Goal: Task Accomplishment & Management: Manage account settings

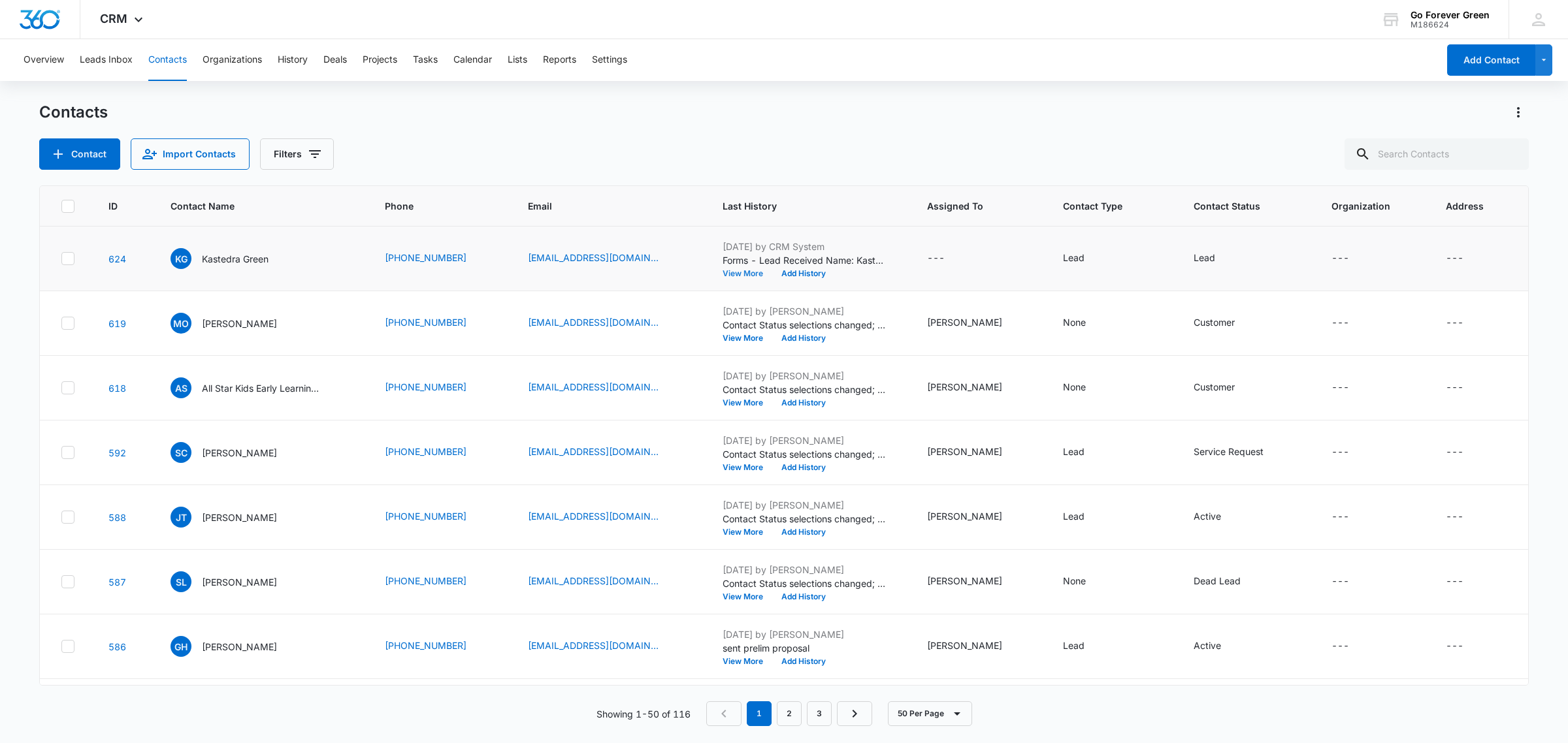
click at [748, 272] on button "View More" at bounding box center [747, 274] width 50 height 8
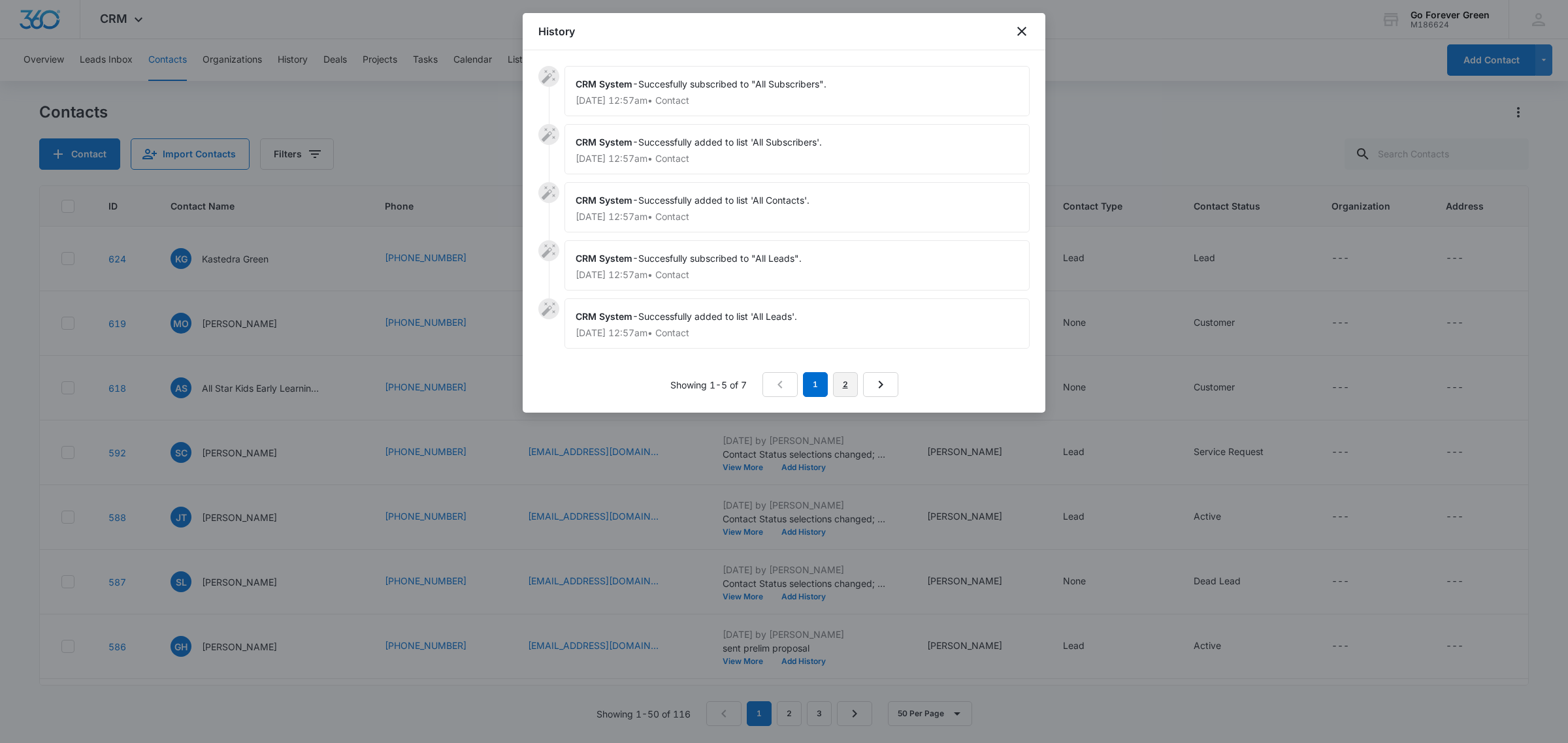
click at [845, 392] on link "2" at bounding box center [845, 384] width 24 height 24
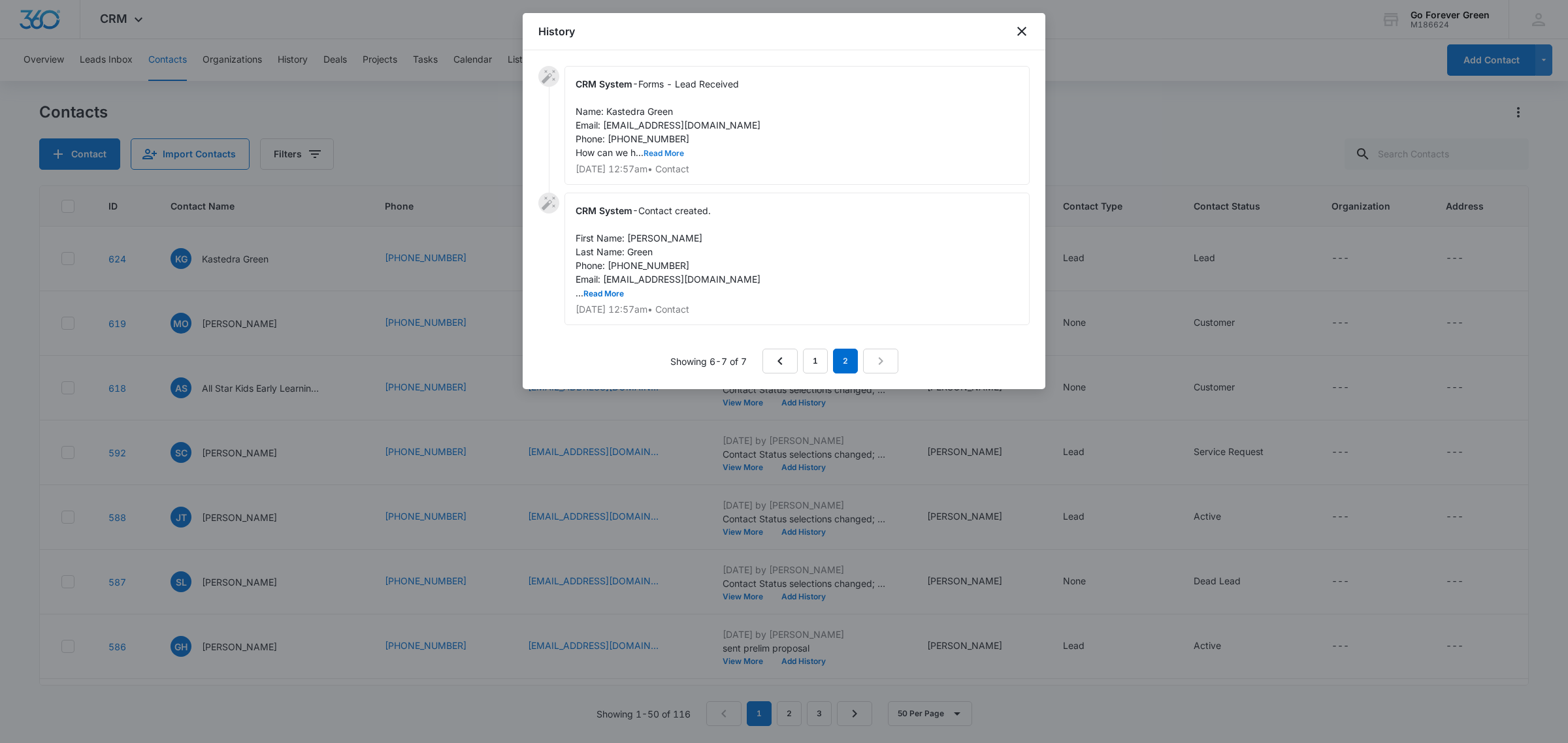
click at [660, 152] on button "Read More" at bounding box center [663, 153] width 40 height 8
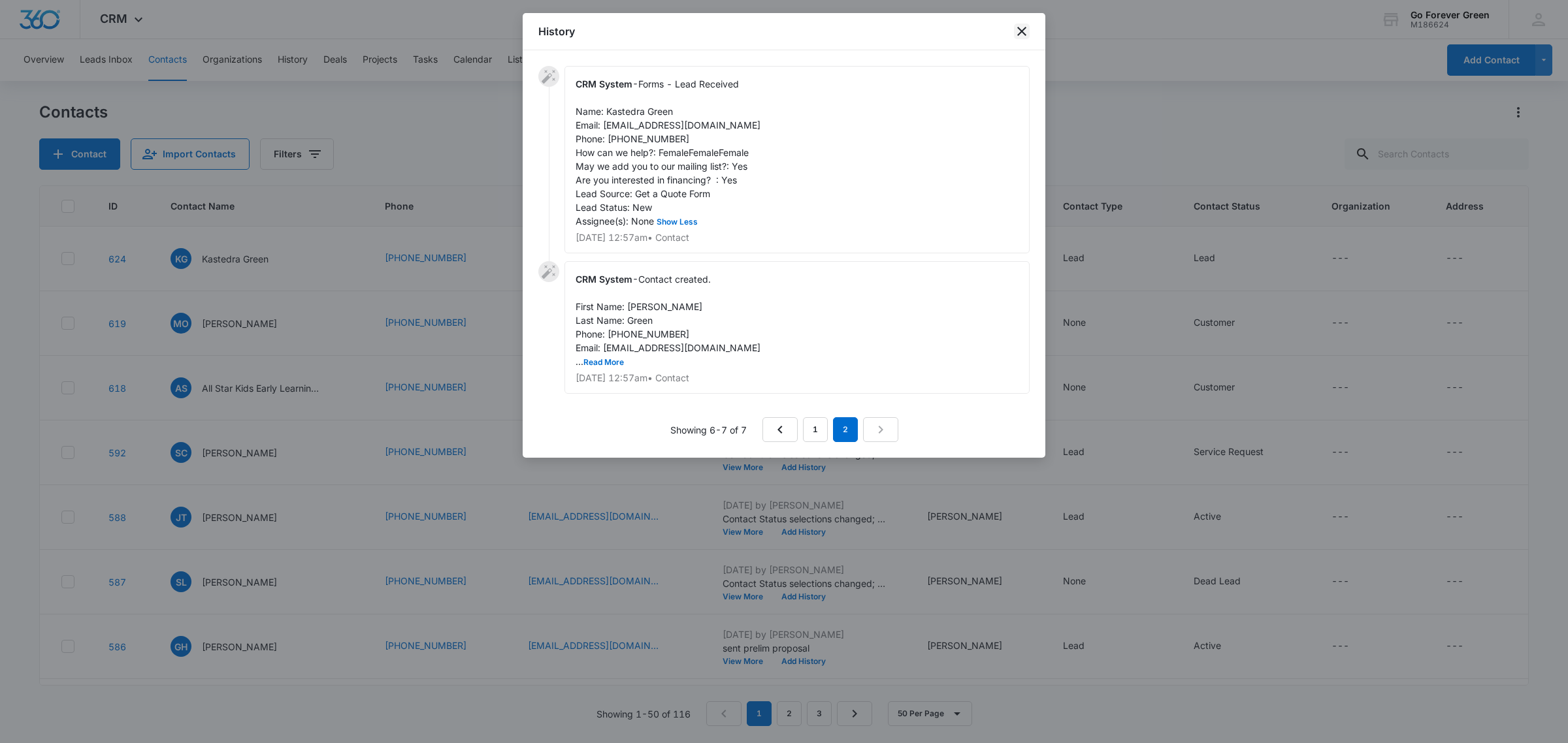
click at [1017, 30] on icon "close" at bounding box center [1022, 32] width 16 height 16
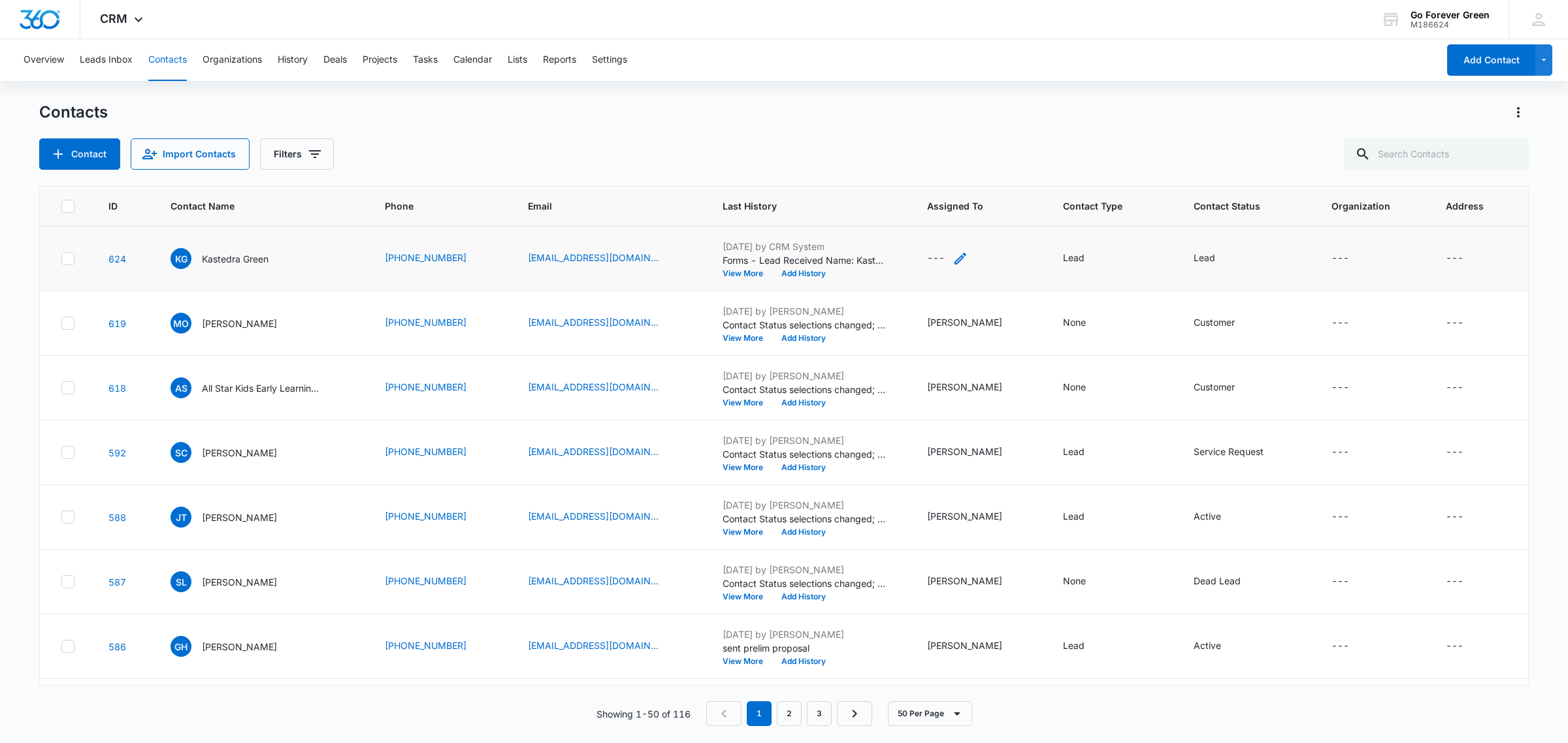
click at [968, 252] on icon "Assigned To - - Select to Edit Field" at bounding box center [960, 258] width 16 height 16
click at [955, 167] on div at bounding box center [936, 174] width 53 height 17
click at [945, 381] on div "[PERSON_NAME]" at bounding box center [951, 393] width 109 height 24
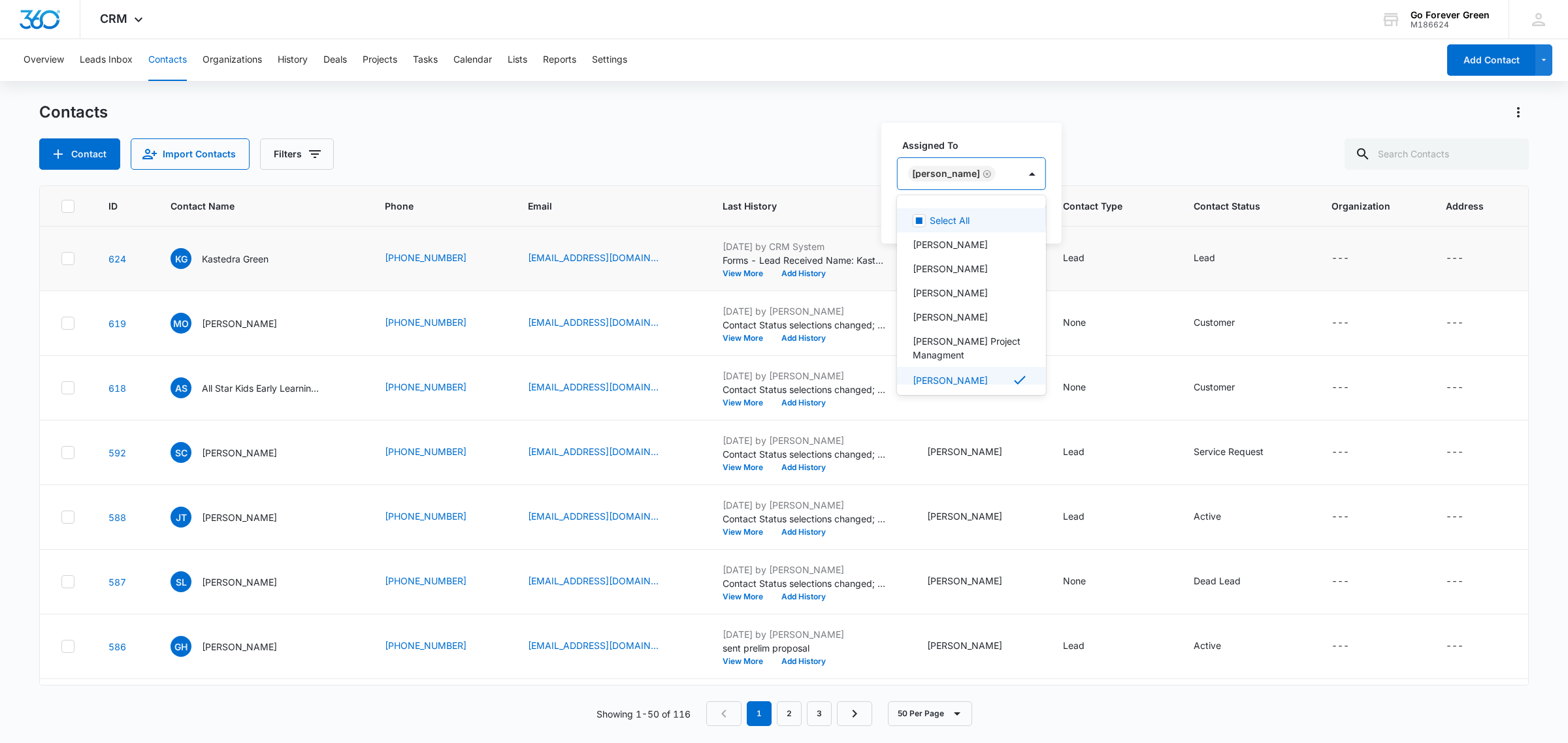
click at [1016, 127] on div "Assigned To option [PERSON_NAME], selected. 8 results available. Use Up and Dow…" at bounding box center [972, 184] width 180 height 121
click at [1016, 219] on button "Save" at bounding box center [1027, 215] width 39 height 24
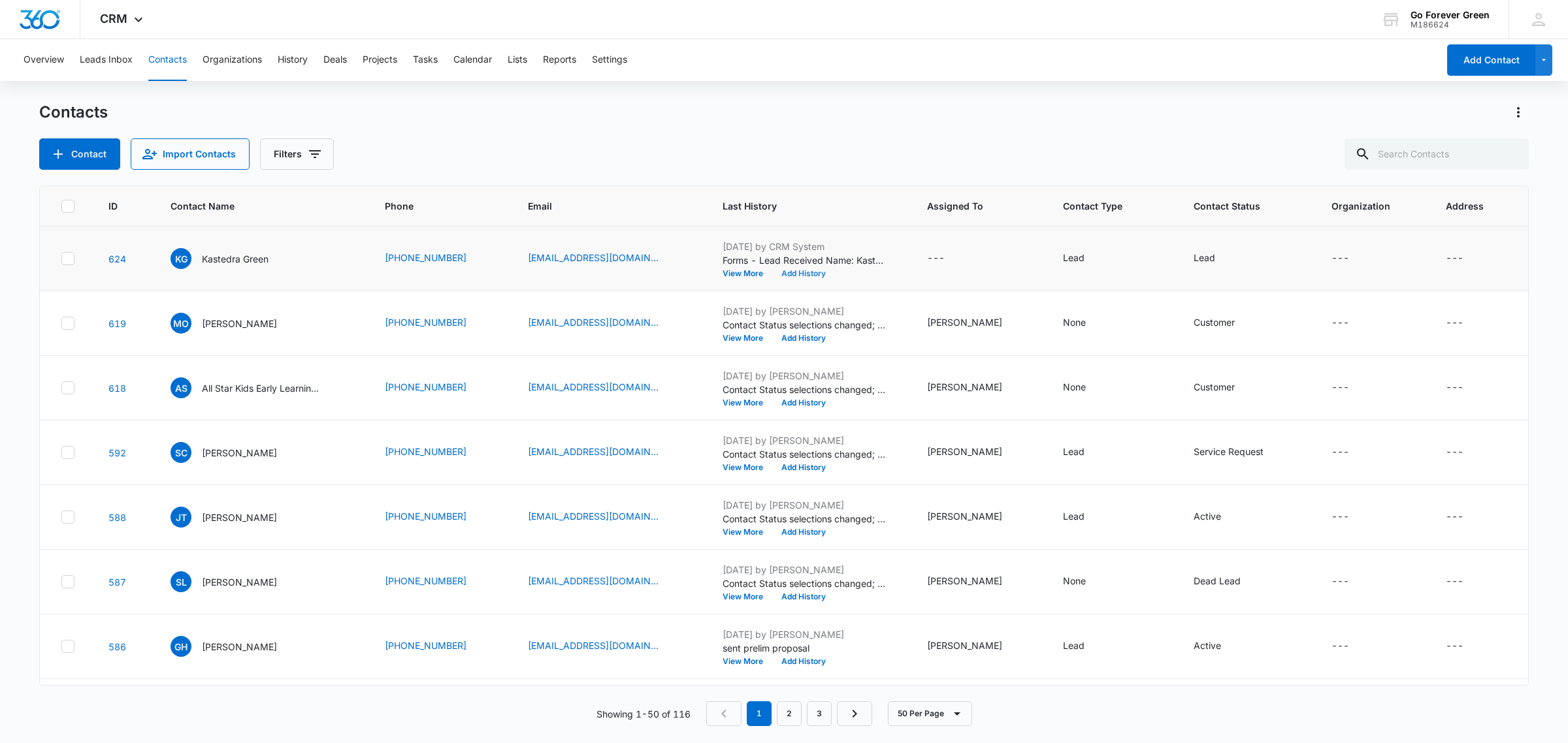
click at [817, 271] on button "Add History" at bounding box center [803, 274] width 63 height 8
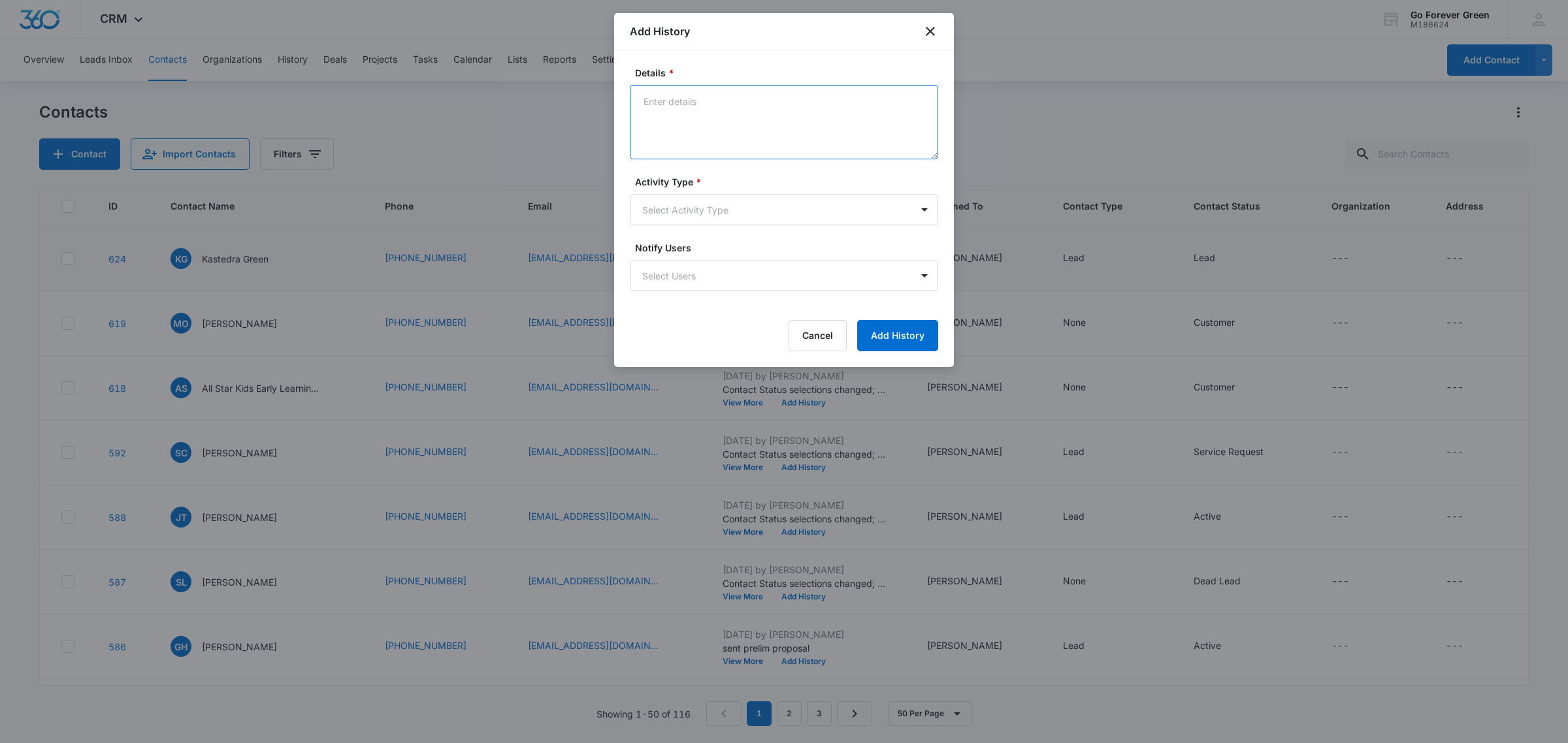
click at [690, 118] on textarea "Details *" at bounding box center [784, 122] width 308 height 74
click at [691, 118] on textarea "Details *" at bounding box center [784, 122] width 308 height 74
click at [711, 197] on body "CRM Apps Reputation Forms CRM Email Payments POS Ads Intelligence Brand Setting…" at bounding box center [784, 372] width 1568 height 743
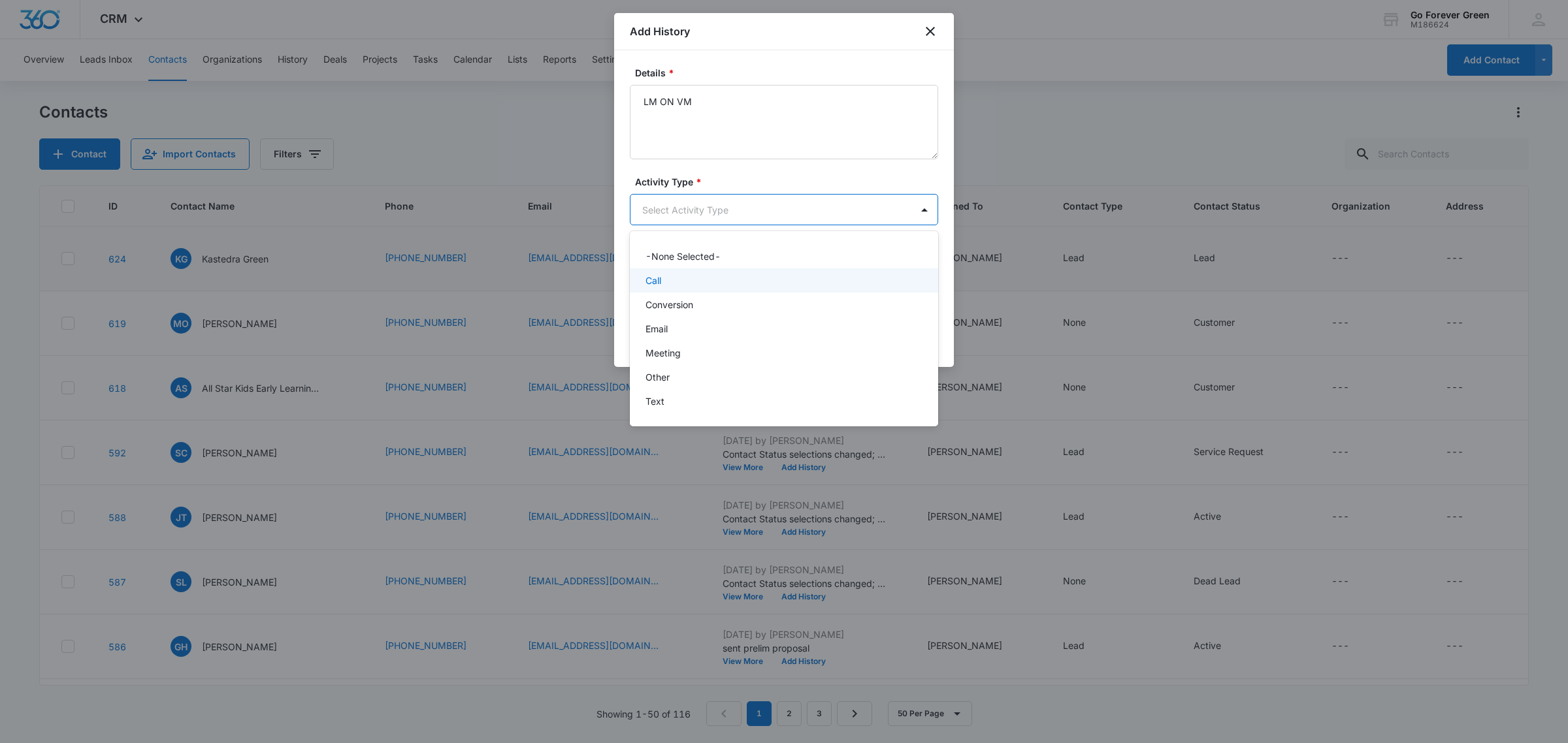
click at [684, 269] on div "Call" at bounding box center [784, 281] width 308 height 24
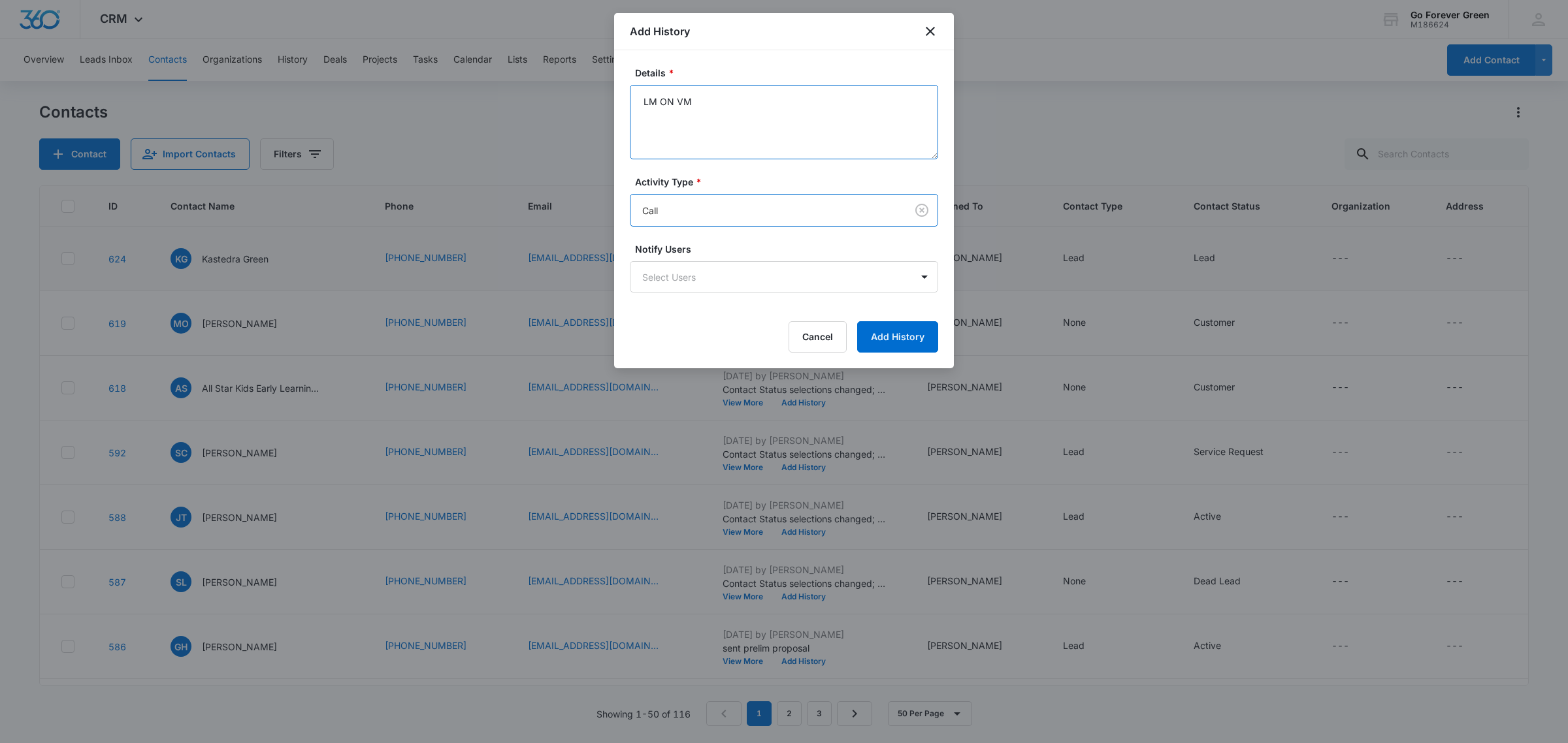
click at [752, 107] on textarea "LM ON VM" at bounding box center [784, 122] width 308 height 74
type textarea "LM ON VM twice 10/3 and 10/6"
click at [917, 338] on button "Add History" at bounding box center [897, 337] width 81 height 32
